Goal: Information Seeking & Learning: Learn about a topic

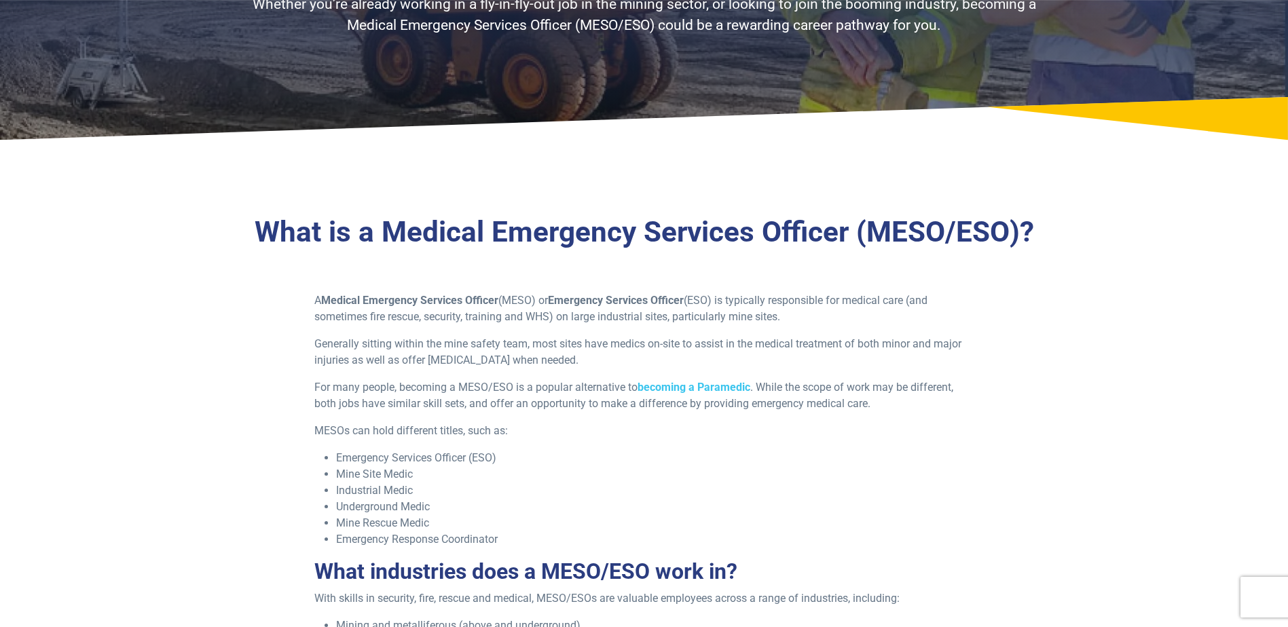
scroll to position [204, 0]
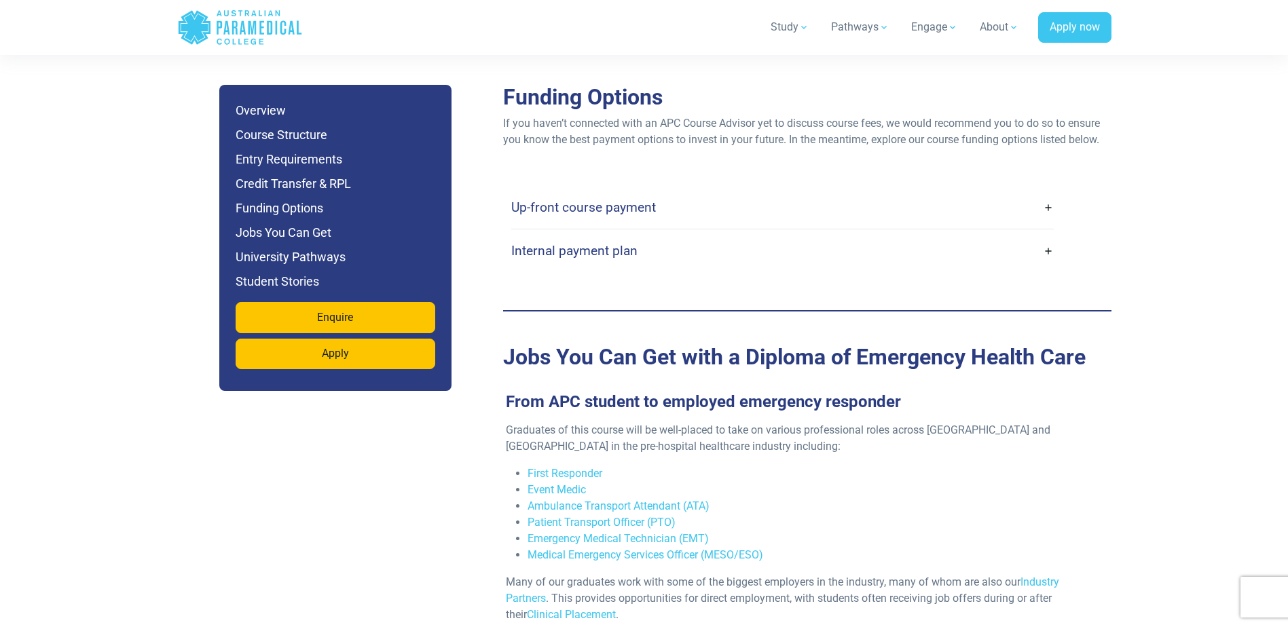
scroll to position [4276, 0]
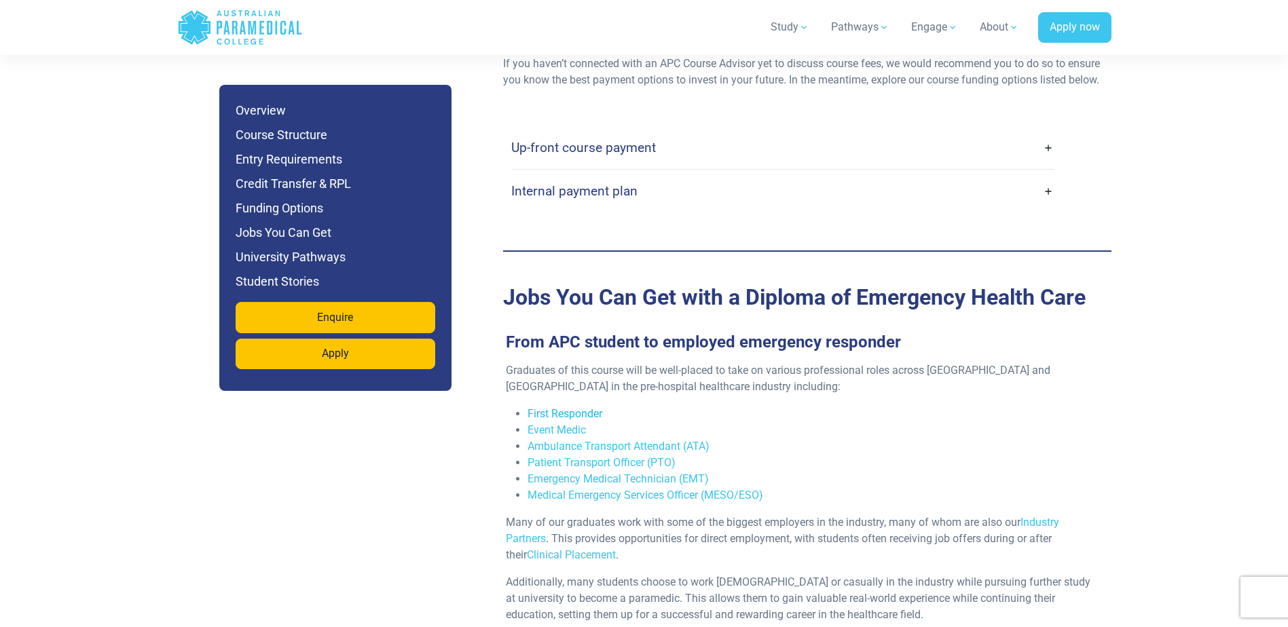
click at [596, 407] on link "First Responder" at bounding box center [564, 413] width 75 height 13
click at [664, 440] on link "Ambulance Transport Attendant (ATA)" at bounding box center [618, 446] width 182 height 13
click at [637, 472] on link "Emergency Medical Technician (EMT)" at bounding box center [617, 478] width 181 height 13
click at [639, 489] on link "Medical Emergency Services Officer (MESO/ESO)" at bounding box center [645, 495] width 236 height 13
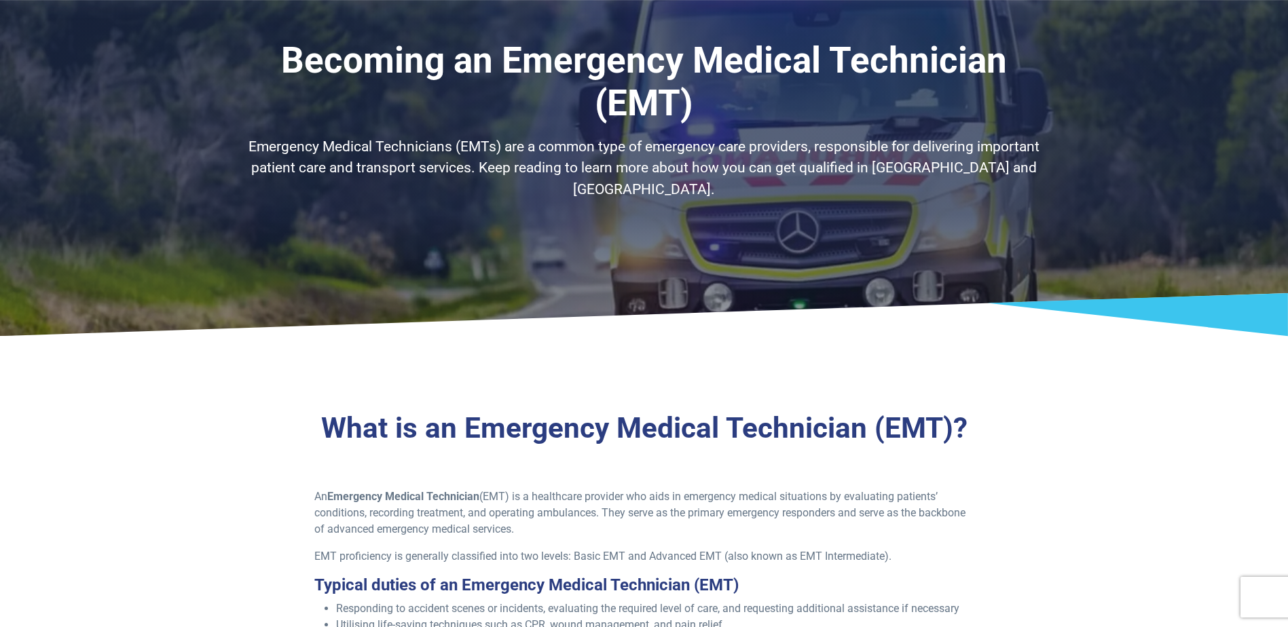
scroll to position [136, 0]
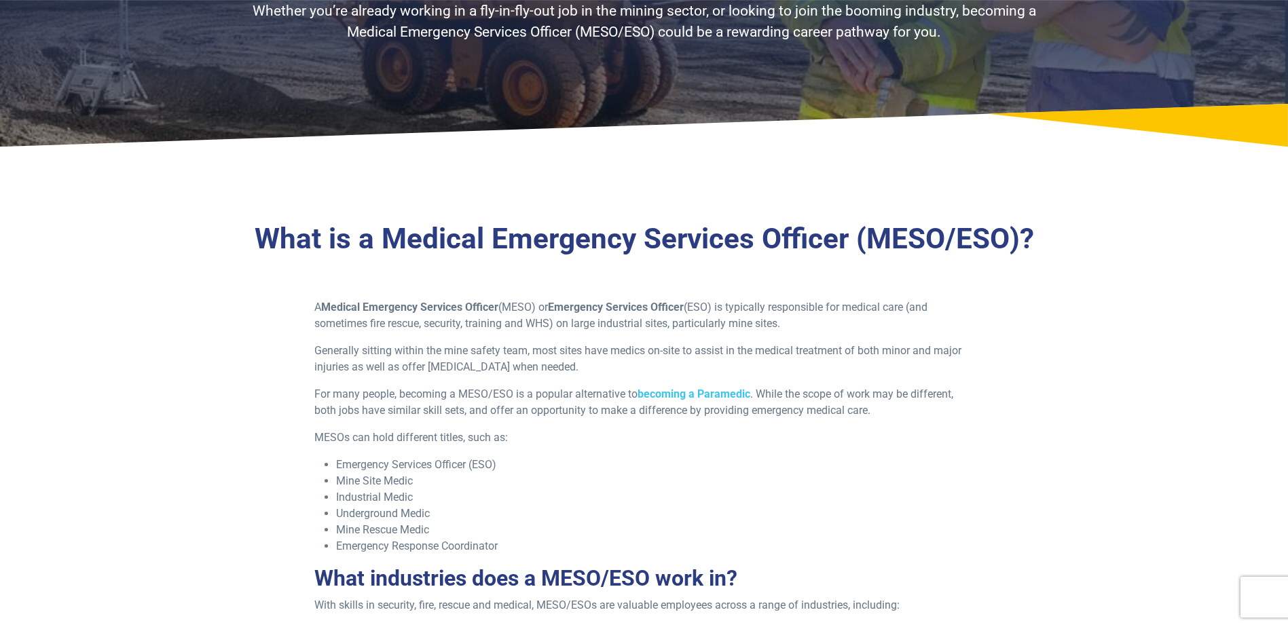
scroll to position [271, 0]
